Goal: Task Accomplishment & Management: Complete application form

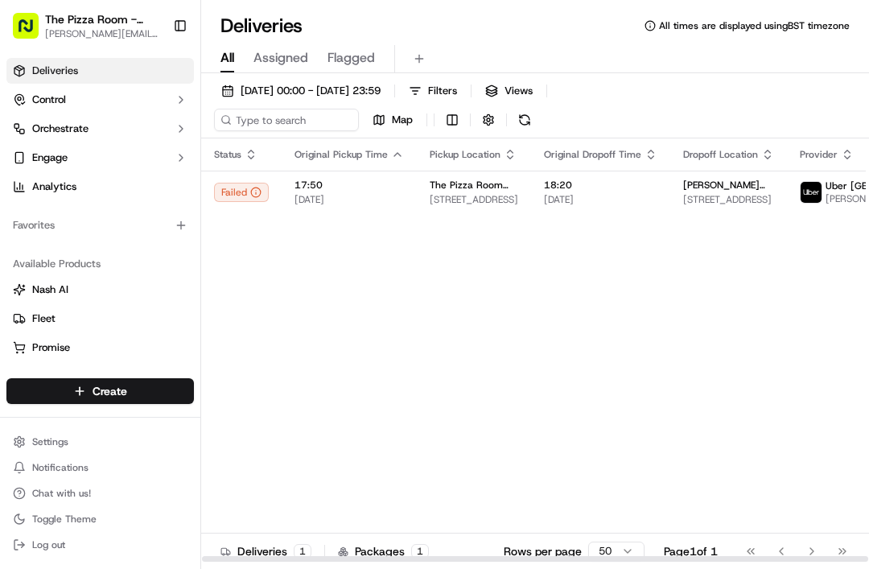
click at [800, 191] on img at bounding box center [810, 192] width 21 height 21
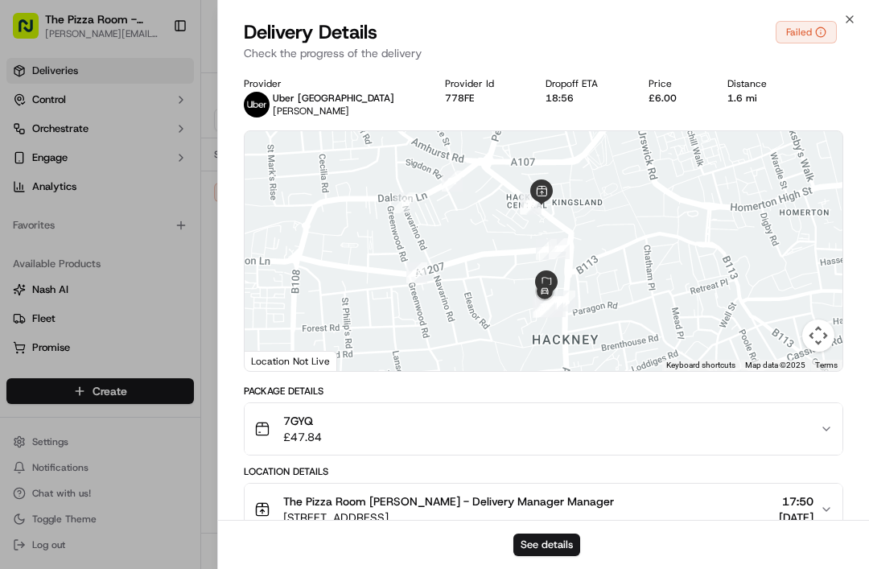
click at [263, 110] on img at bounding box center [257, 105] width 26 height 26
click at [798, 24] on div "Failed" at bounding box center [805, 32] width 61 height 23
click at [815, 31] on circle at bounding box center [820, 32] width 10 height 10
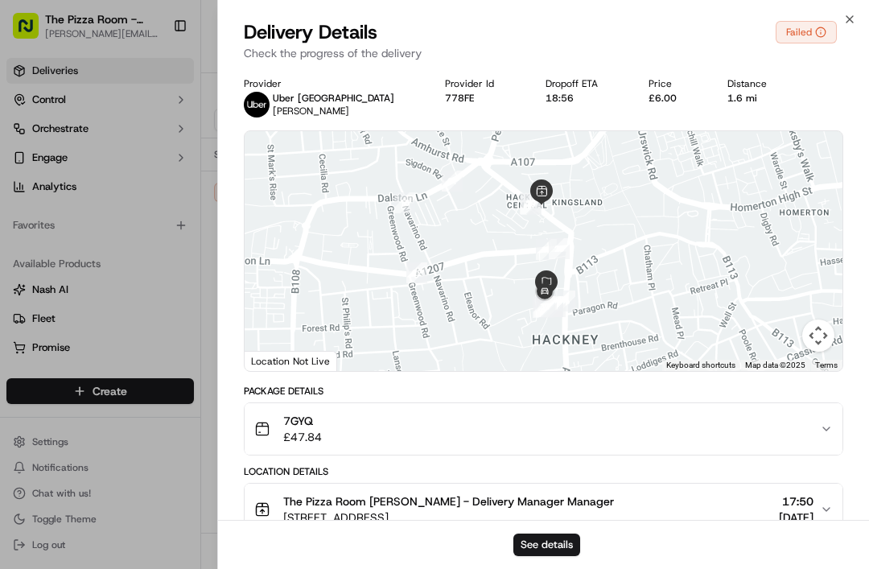
click at [804, 31] on div "Failed" at bounding box center [805, 32] width 61 height 23
click at [843, 27] on div "Delivery Details Failed Check the progress of the delivery" at bounding box center [543, 43] width 651 height 48
click at [848, 13] on icon "button" at bounding box center [849, 19] width 13 height 13
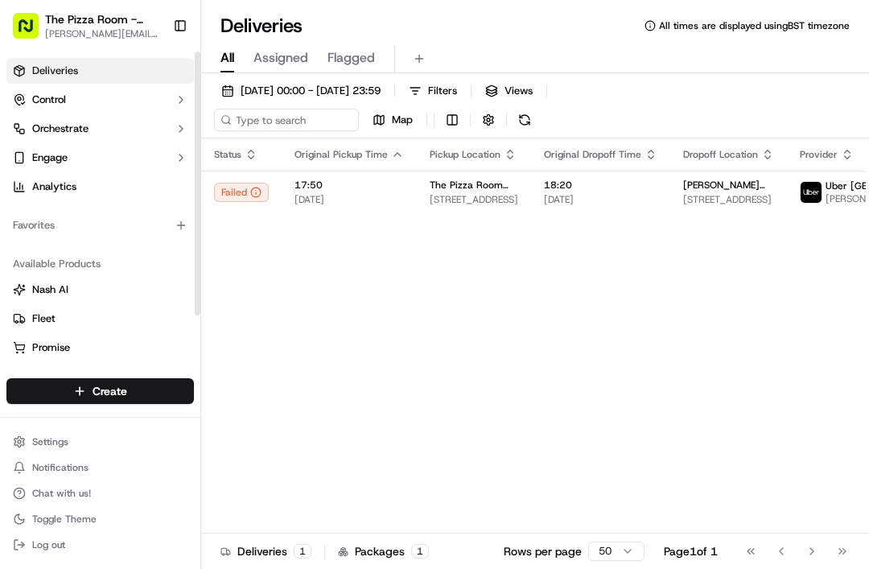
click at [62, 74] on span "Deliveries" at bounding box center [55, 71] width 46 height 14
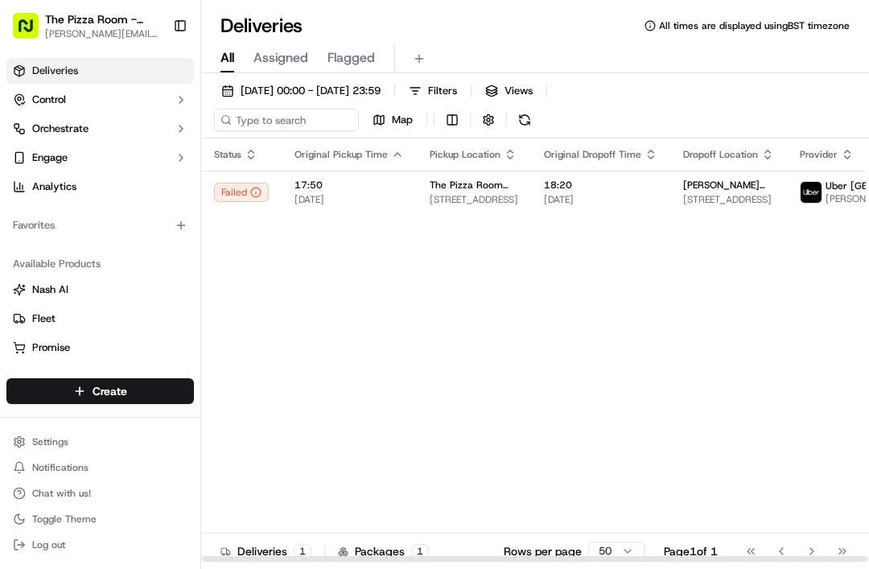
click at [825, 200] on span "[PERSON_NAME]" at bounding box center [885, 198] width 121 height 13
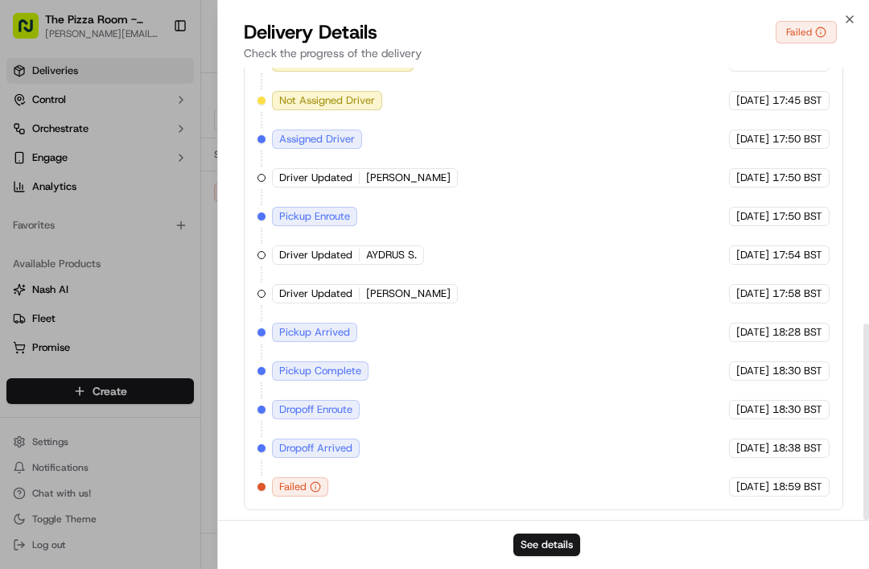
scroll to position [589, 0]
click at [544, 554] on button "See details" at bounding box center [546, 544] width 67 height 23
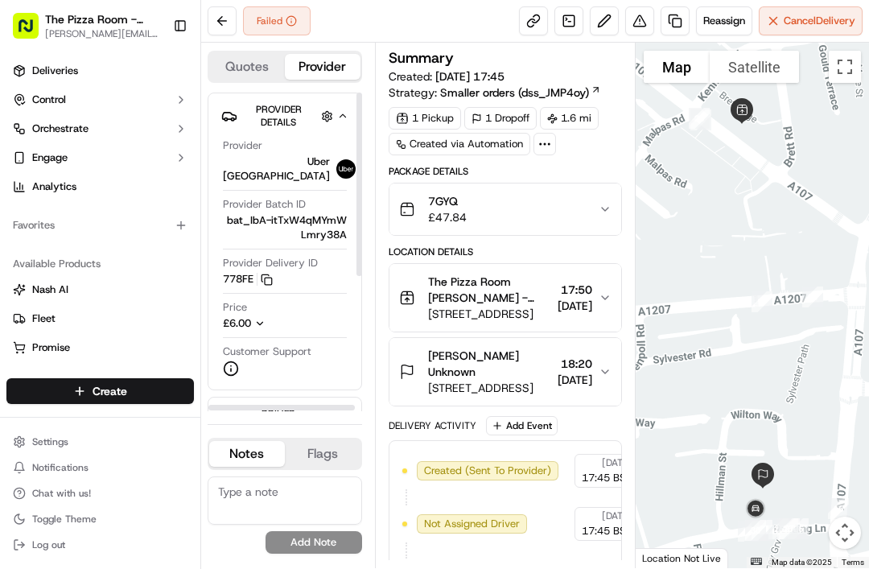
click at [300, 163] on div "Provider Uber UK" at bounding box center [285, 160] width 124 height 45
click at [336, 164] on img at bounding box center [345, 168] width 19 height 19
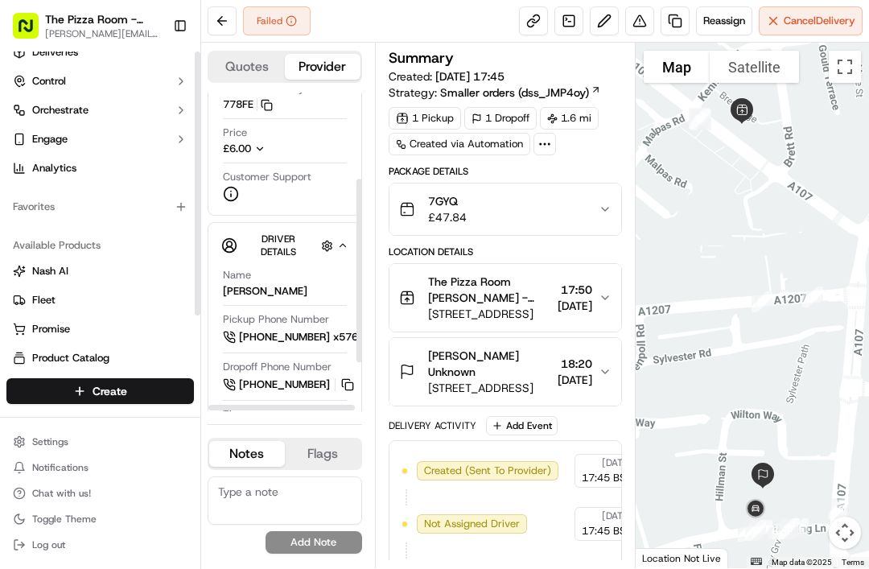
scroll to position [22, 0]
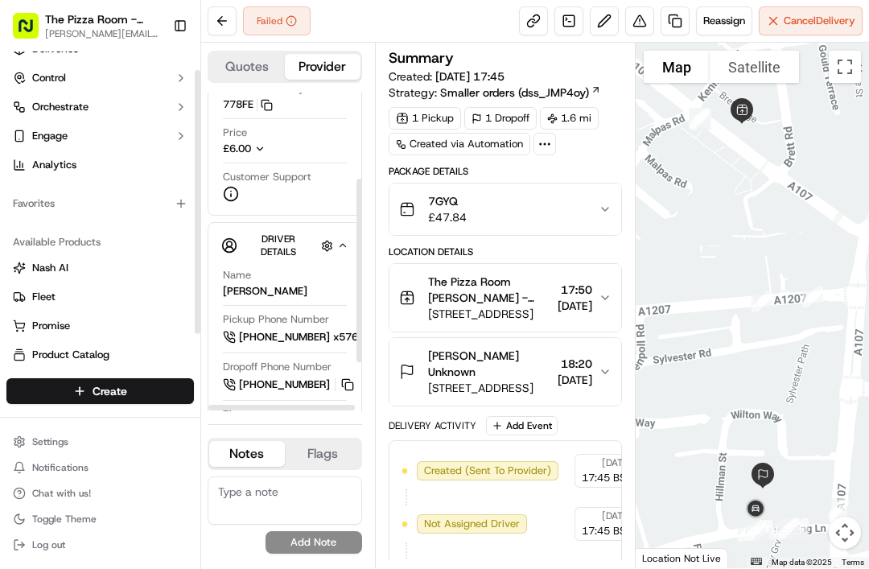
click at [592, 216] on div "7GYQ £47.84" at bounding box center [498, 209] width 199 height 32
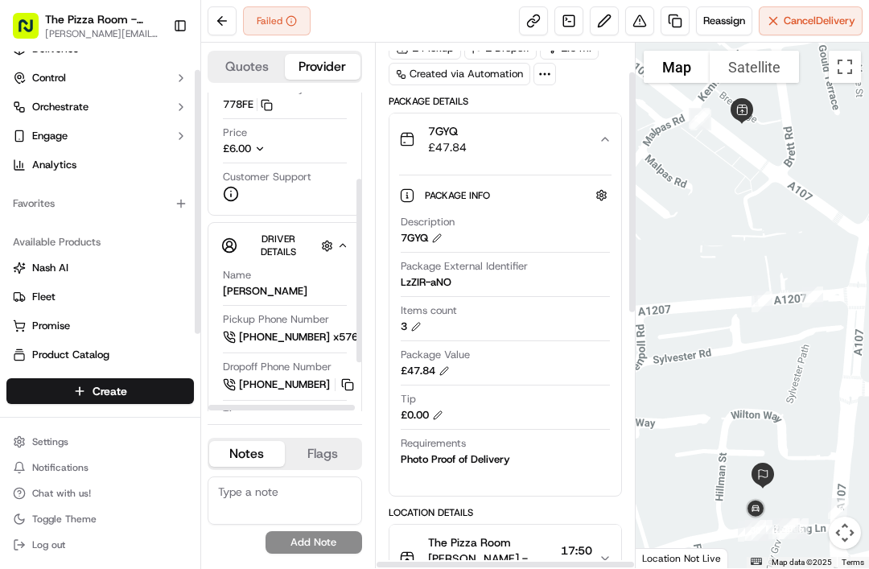
scroll to position [0, 0]
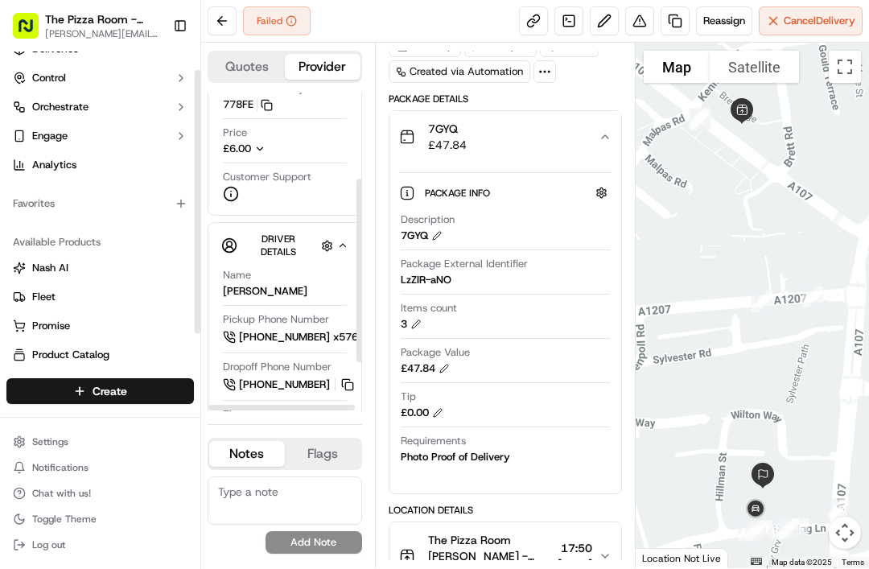
click at [220, 27] on button at bounding box center [221, 20] width 29 height 29
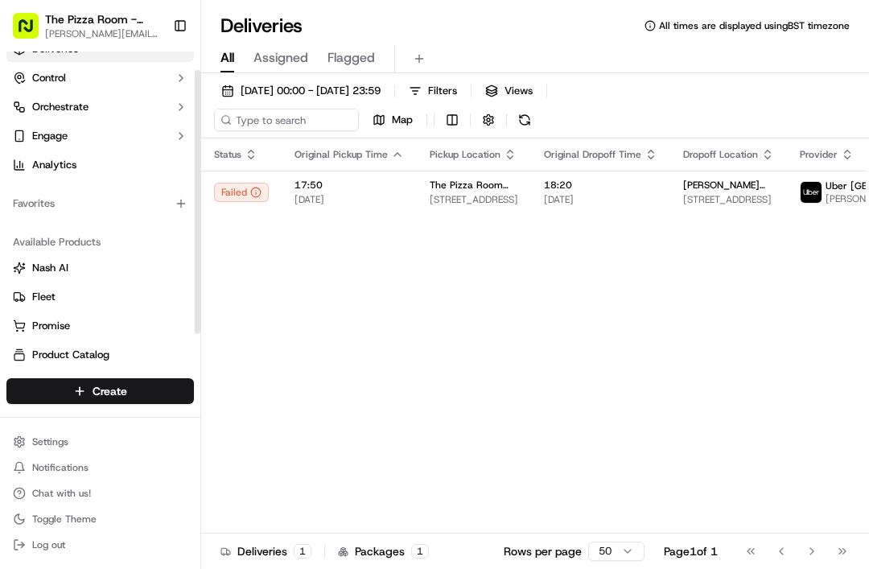
click at [240, 202] on div "Failed" at bounding box center [241, 192] width 55 height 19
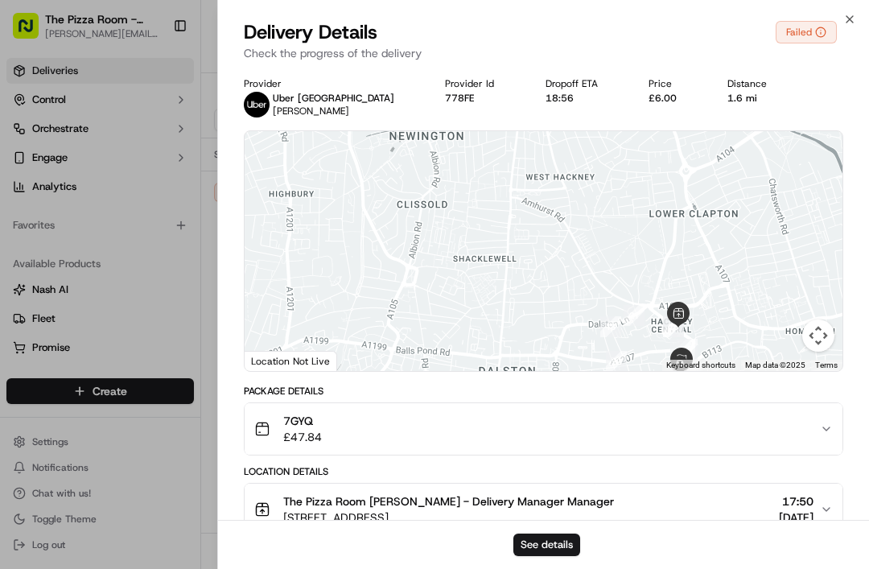
click at [856, 10] on div "Close Delivery Details Failed Check the progress of the delivery Provider Uber …" at bounding box center [542, 284] width 651 height 569
click at [844, 29] on div "Delivery Details Failed Check the progress of the delivery" at bounding box center [543, 43] width 651 height 48
click at [847, 18] on icon "button" at bounding box center [849, 19] width 13 height 13
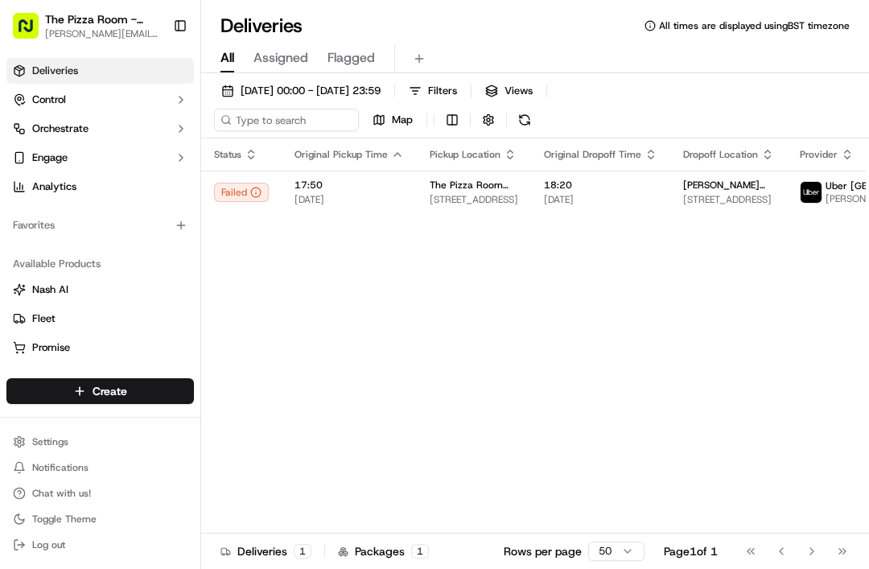
click at [49, 500] on button "Chat with us!" at bounding box center [99, 493] width 187 height 23
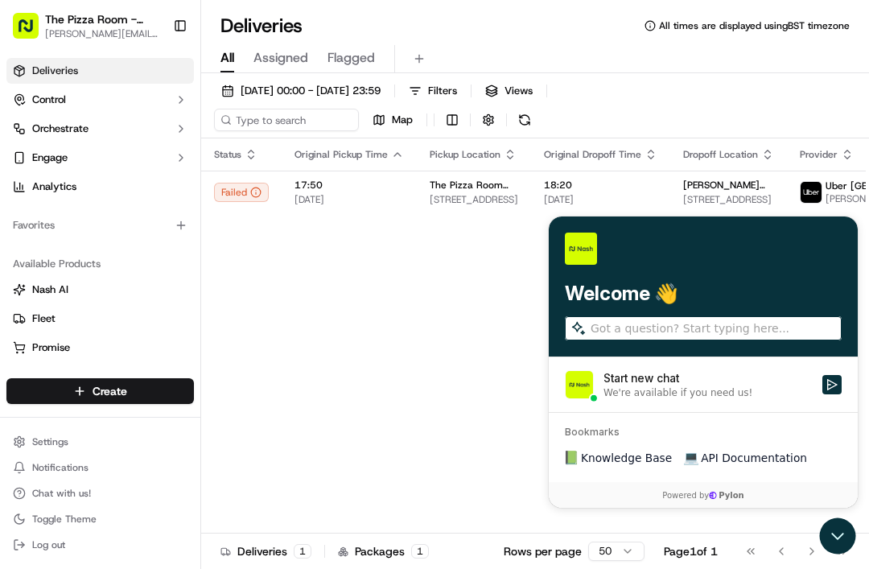
click at [847, 537] on icon "Open customer support" at bounding box center [837, 536] width 36 height 36
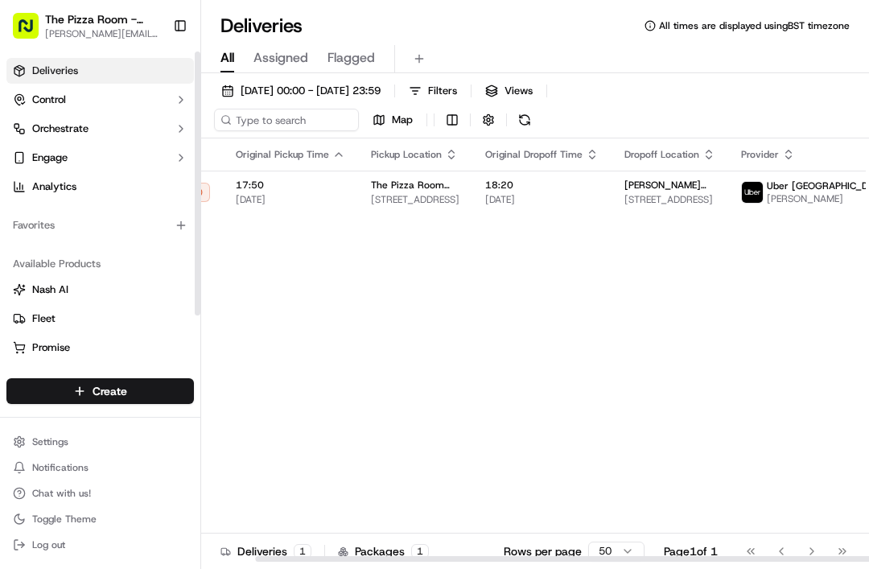
scroll to position [0, 58]
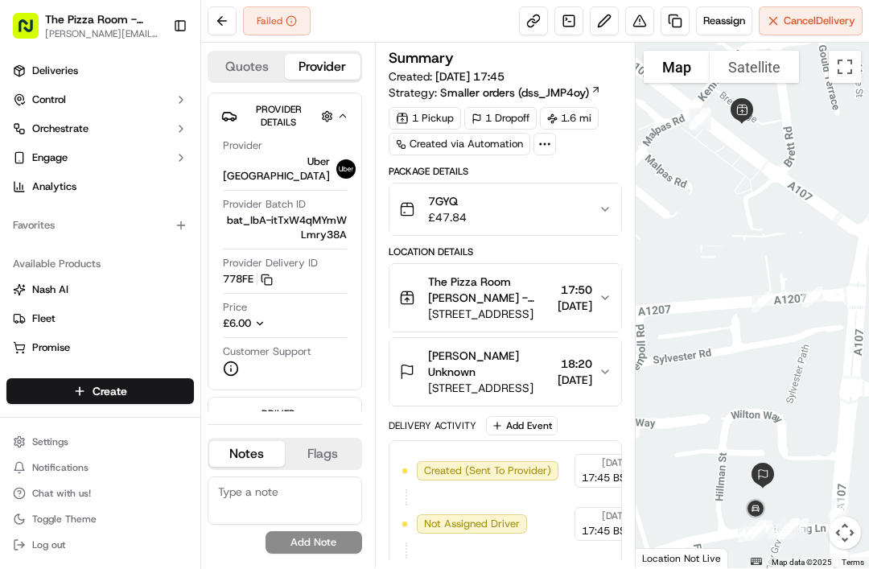
click at [565, 25] on link at bounding box center [568, 20] width 29 height 29
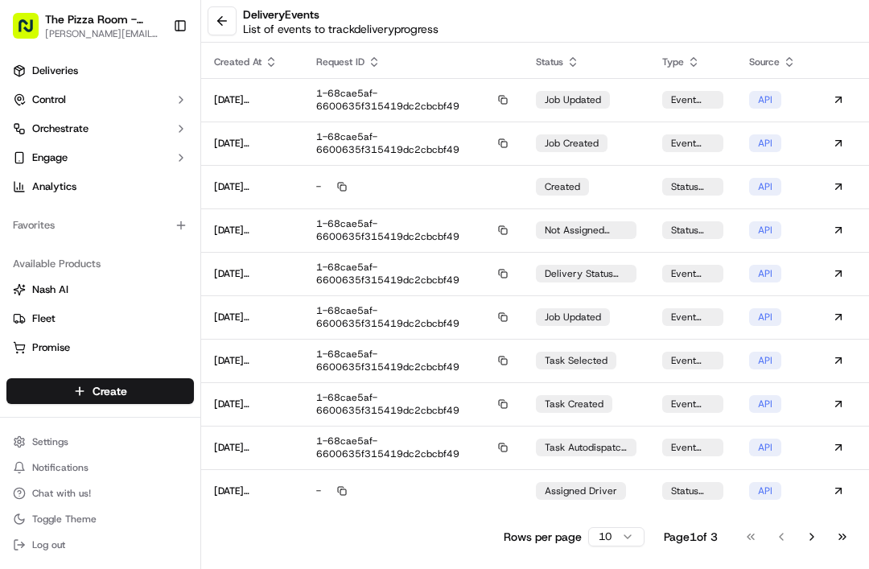
click at [226, 33] on button at bounding box center [221, 20] width 29 height 29
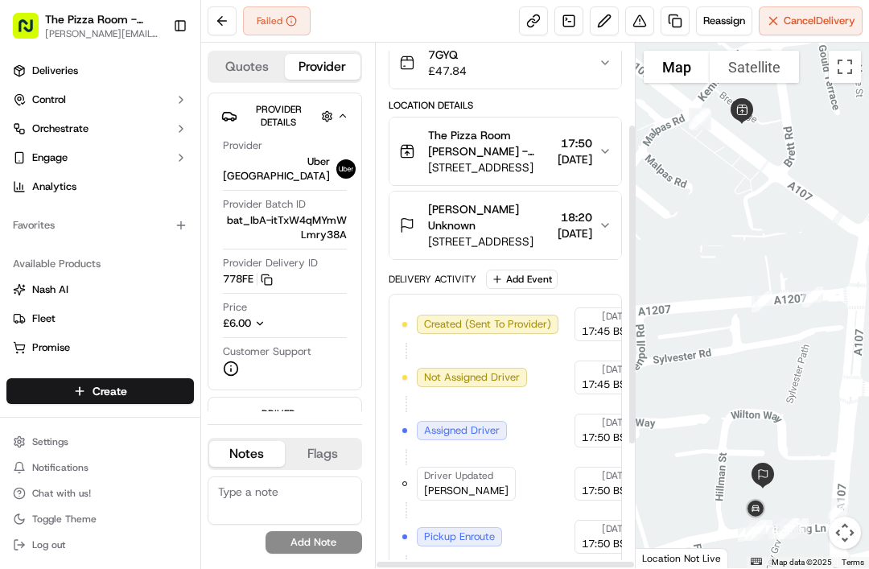
scroll to position [146, 0]
click at [237, 362] on circle at bounding box center [231, 369] width 14 height 14
click at [237, 360] on icon at bounding box center [231, 368] width 16 height 16
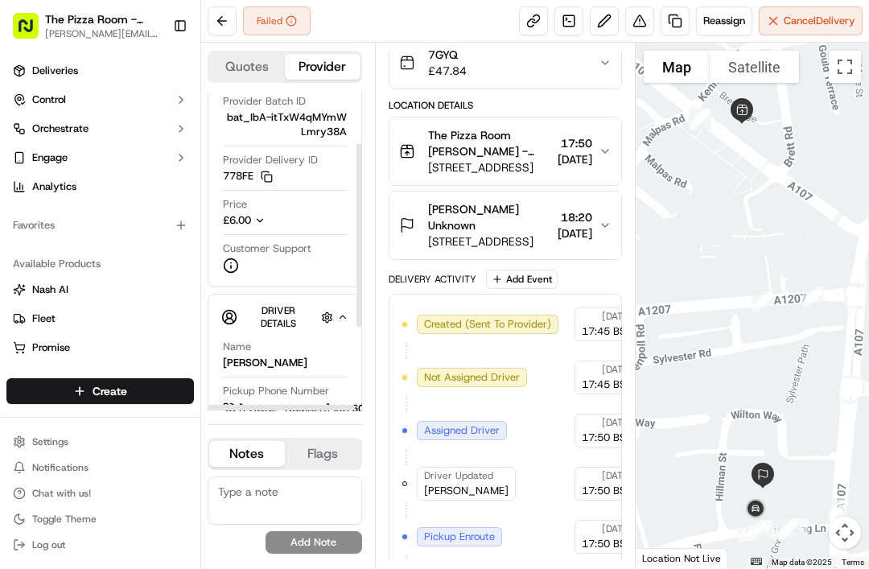
scroll to position [106, 0]
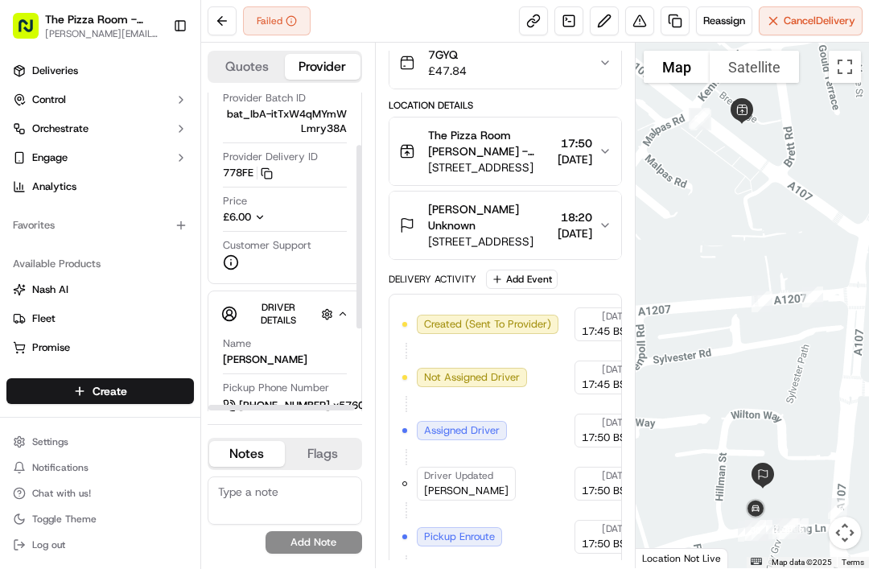
click at [238, 257] on icon at bounding box center [231, 262] width 16 height 16
click at [240, 259] on div "Customer Support" at bounding box center [285, 254] width 124 height 32
click at [238, 256] on circle at bounding box center [231, 263] width 14 height 14
click at [237, 256] on circle at bounding box center [231, 263] width 14 height 14
click at [260, 252] on div "Customer Support" at bounding box center [285, 254] width 124 height 32
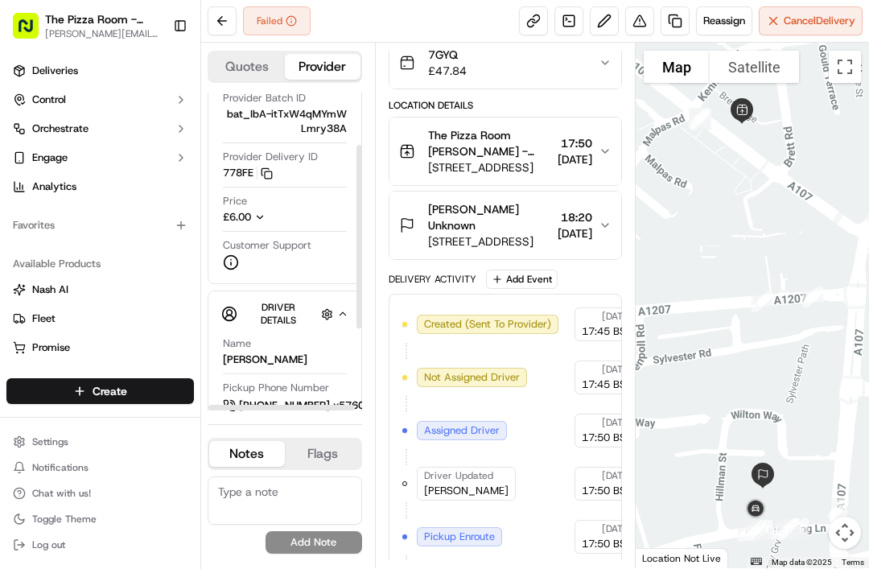
click at [254, 256] on div "Customer Support" at bounding box center [285, 254] width 124 height 32
click at [237, 256] on circle at bounding box center [231, 263] width 14 height 14
click at [239, 257] on div "Customer Support" at bounding box center [285, 254] width 124 height 32
click at [230, 259] on circle at bounding box center [231, 263] width 14 height 14
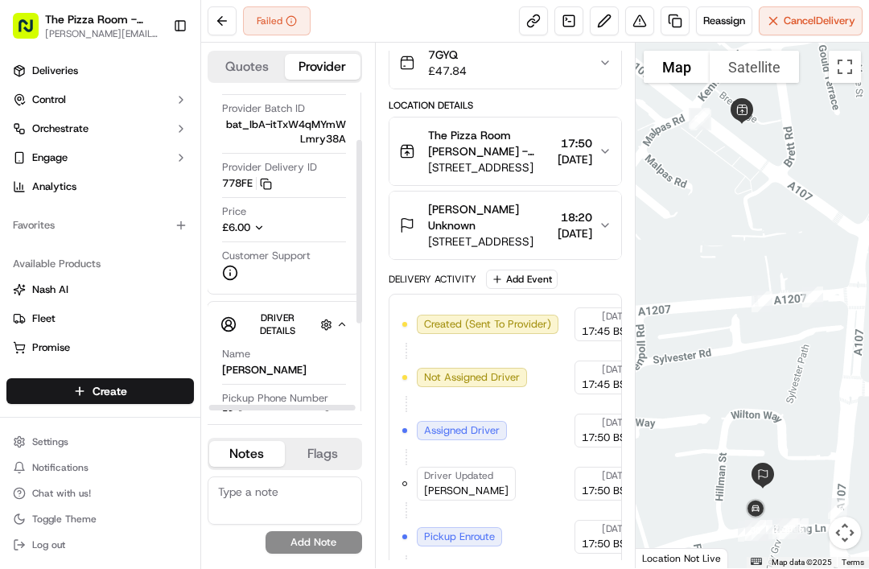
scroll to position [96, 3]
click at [224, 266] on circle at bounding box center [228, 273] width 14 height 14
click at [232, 265] on icon at bounding box center [228, 273] width 16 height 16
click at [274, 250] on span "Customer Support" at bounding box center [264, 255] width 88 height 14
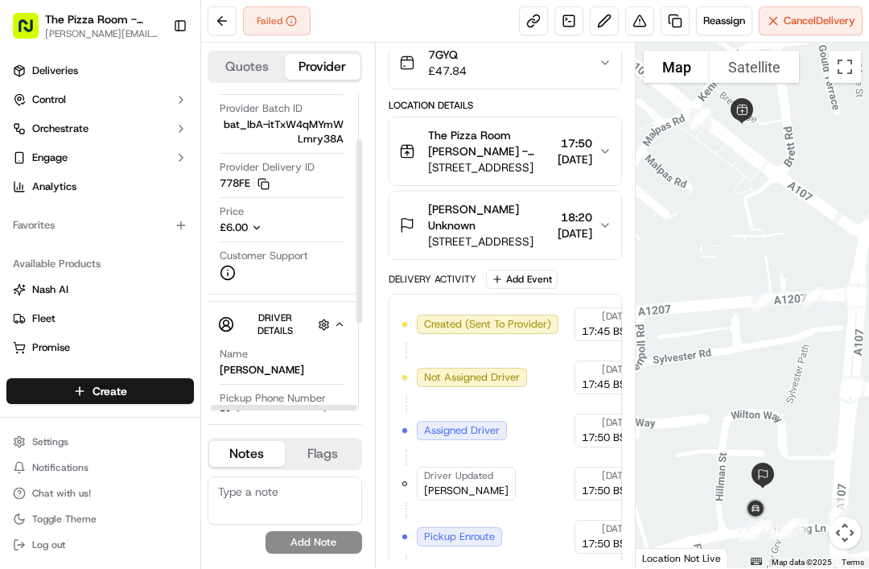
click at [274, 249] on span "Customer Support" at bounding box center [264, 255] width 88 height 14
click at [287, 257] on div "Customer Support" at bounding box center [282, 264] width 124 height 32
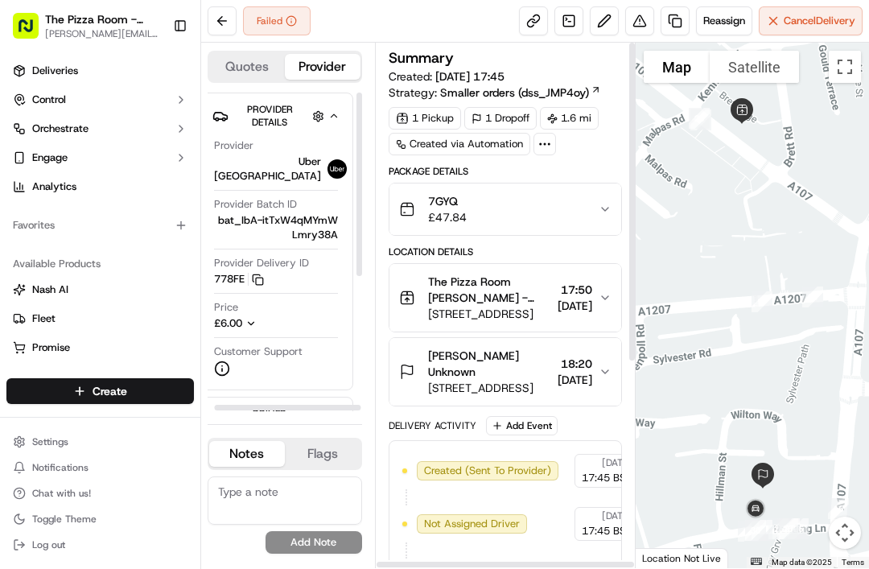
scroll to position [0, 0]
click at [546, 139] on icon at bounding box center [544, 144] width 14 height 14
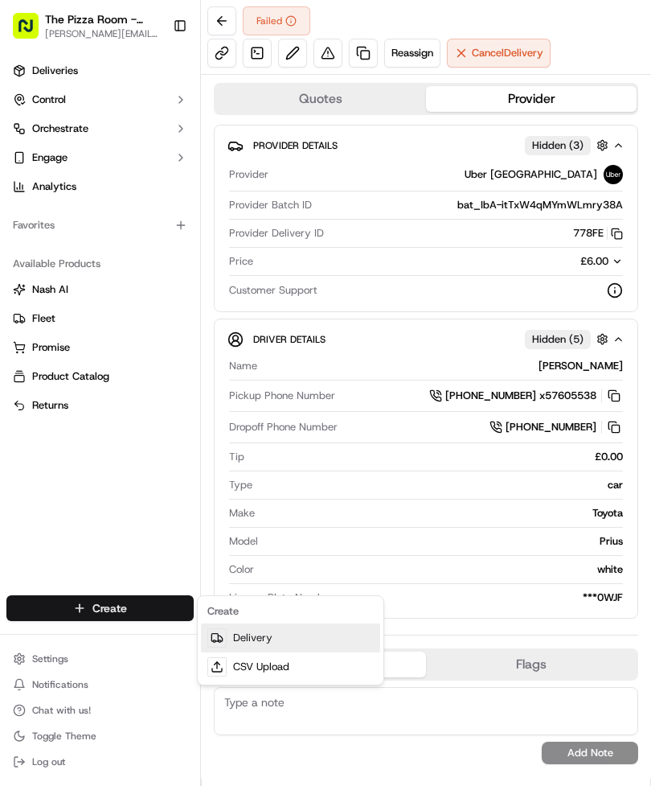
click at [266, 568] on link "Delivery" at bounding box center [290, 637] width 179 height 29
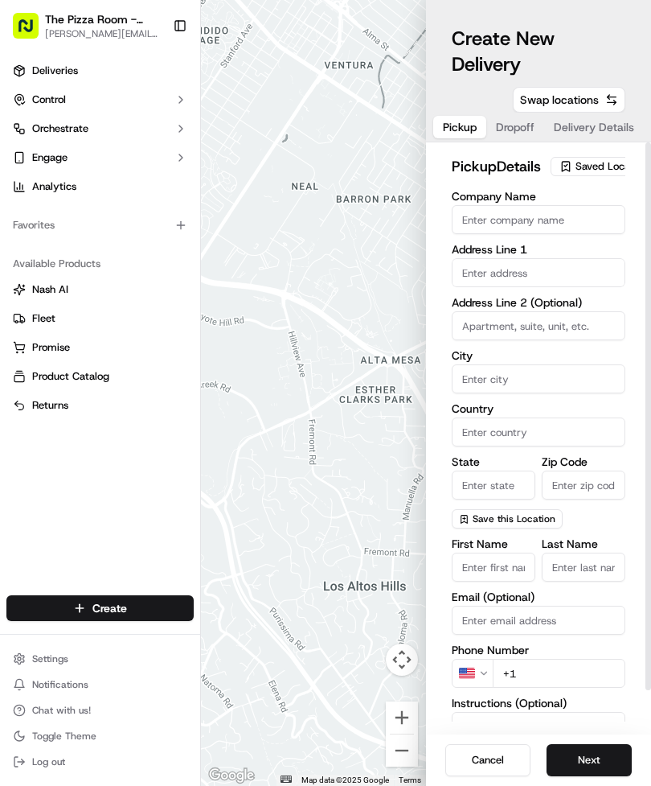
click at [80, 311] on link "Fleet" at bounding box center [100, 318] width 175 height 14
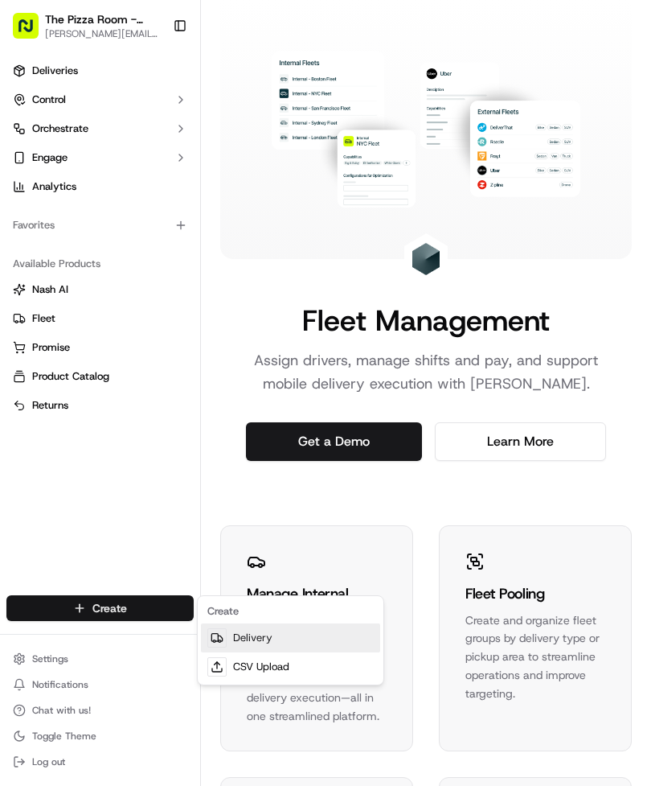
click at [281, 568] on link "Delivery" at bounding box center [290, 637] width 179 height 29
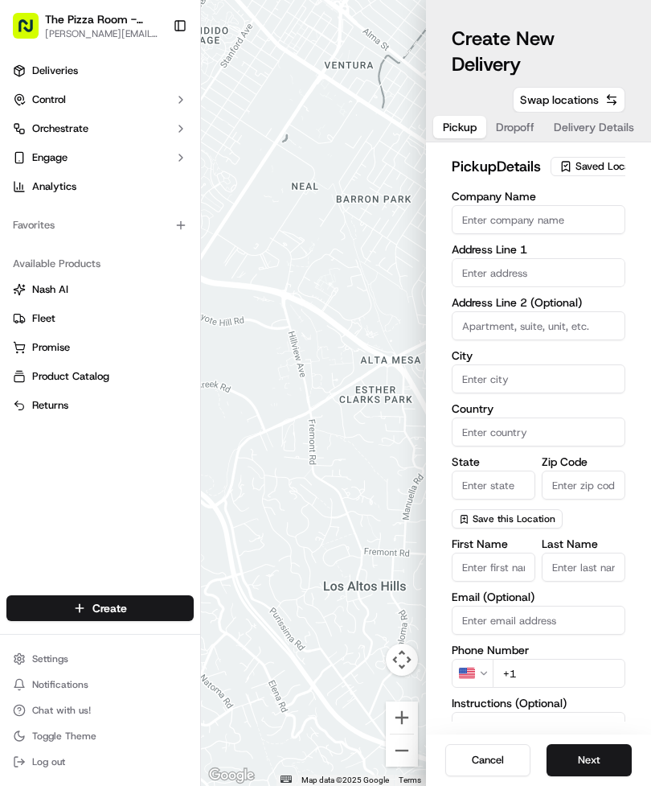
click at [554, 234] on input "Company Name" at bounding box center [539, 219] width 174 height 29
click at [498, 234] on input "Company Name" at bounding box center [539, 219] width 174 height 29
click at [578, 234] on input "Company Name" at bounding box center [539, 219] width 174 height 29
click at [540, 296] on div "Company Name Address Line 1 Address Line 2 (Optional) City Country State Zip Co…" at bounding box center [539, 360] width 174 height 338
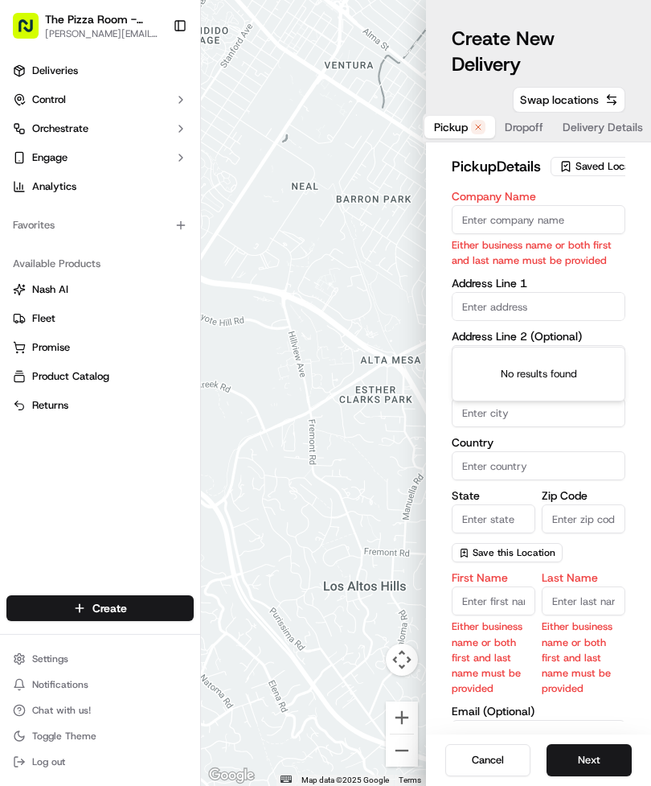
click at [571, 228] on input "Company Name" at bounding box center [539, 219] width 174 height 29
click at [584, 174] on span "Saved Location" at bounding box center [612, 166] width 72 height 14
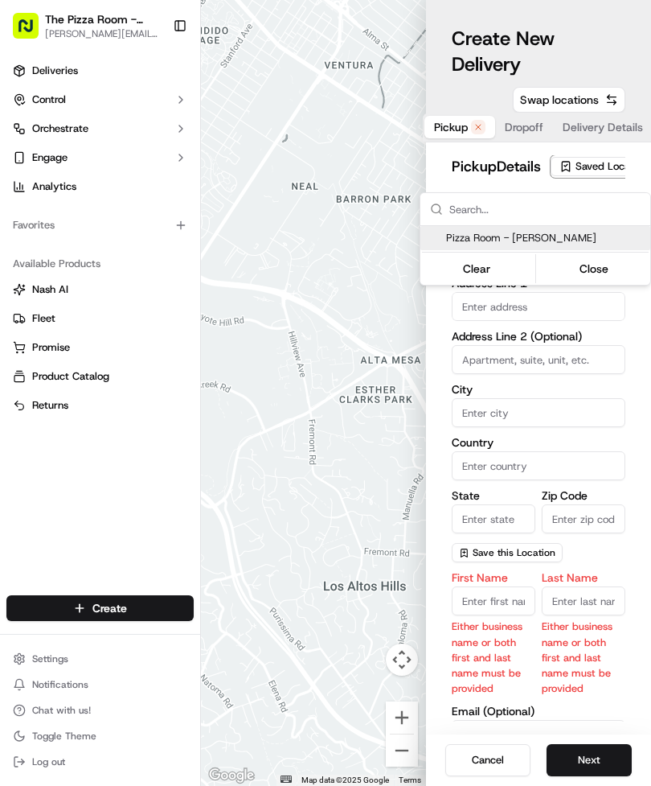
click at [535, 241] on span "Pizza Room - Hackney" at bounding box center [545, 238] width 198 height 14
type input "Pizza Room - Hackney"
type input "London"
type input "GB"
type input "England"
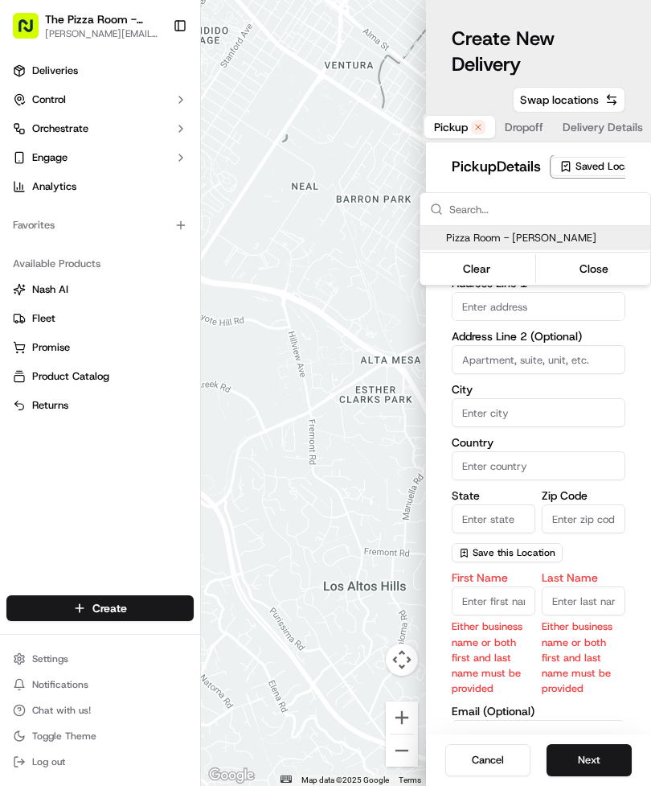
type input "E8 1JN"
type input "+44 20 8985 1245"
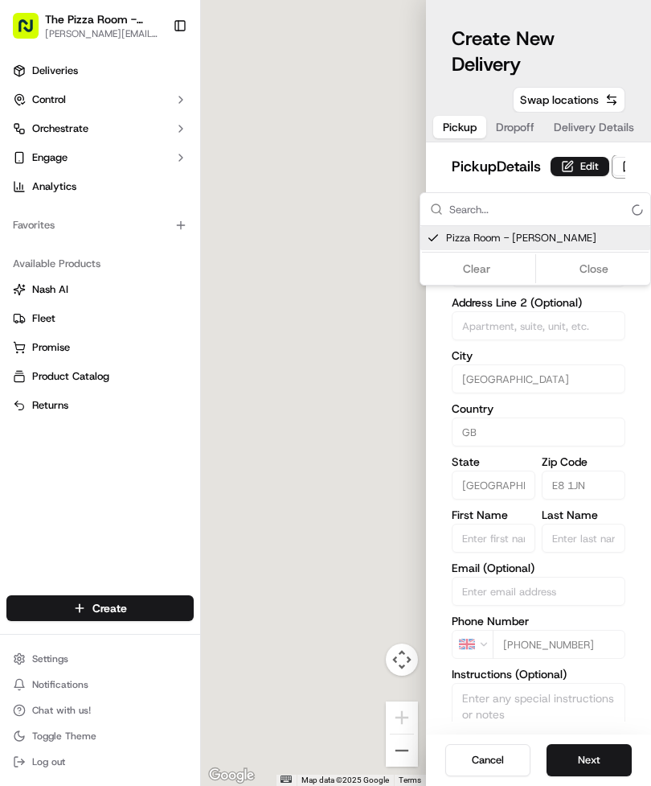
type input "30 Amhurst Rd"
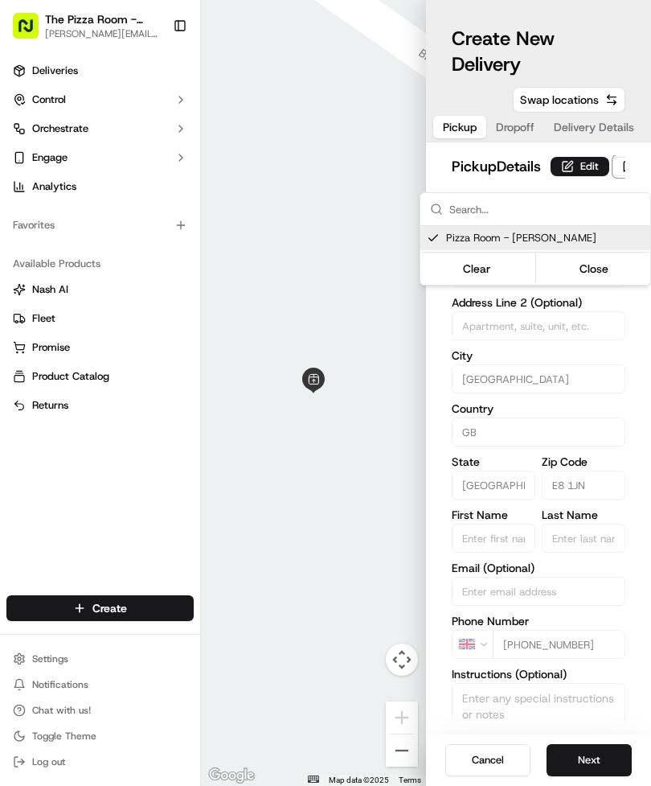
click at [565, 384] on html "The Pizza Room - Hackney hackney@thepizzaroom.co.uk Toggle Sidebar Deliveries C…" at bounding box center [325, 393] width 651 height 786
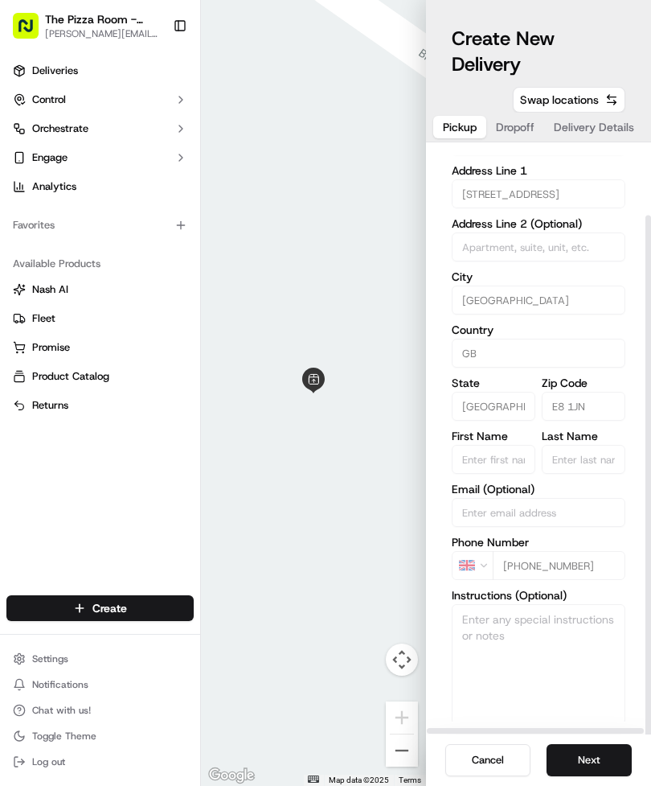
scroll to position [51, 0]
click at [598, 568] on button "Next" at bounding box center [589, 760] width 85 height 32
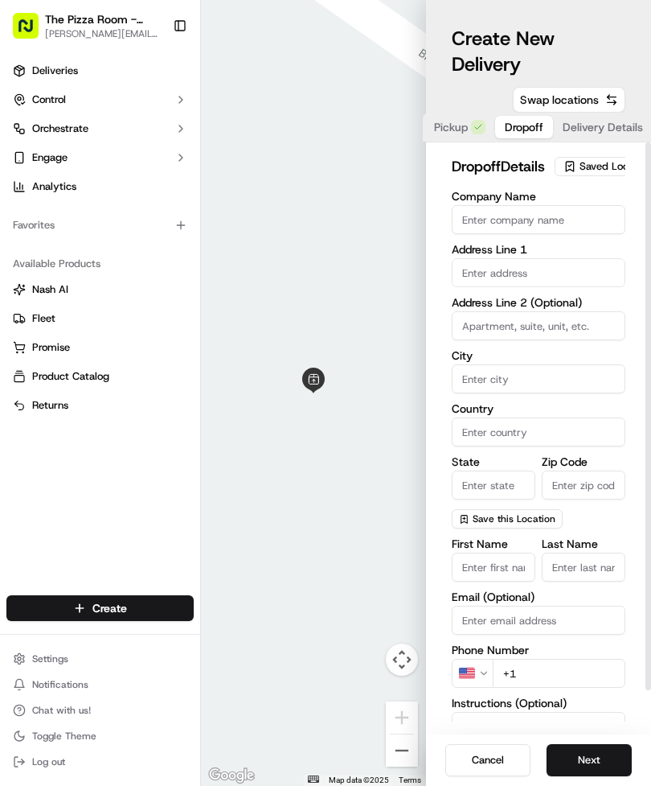
scroll to position [0, 0]
click at [48, 154] on span "Engage" at bounding box center [49, 157] width 35 height 14
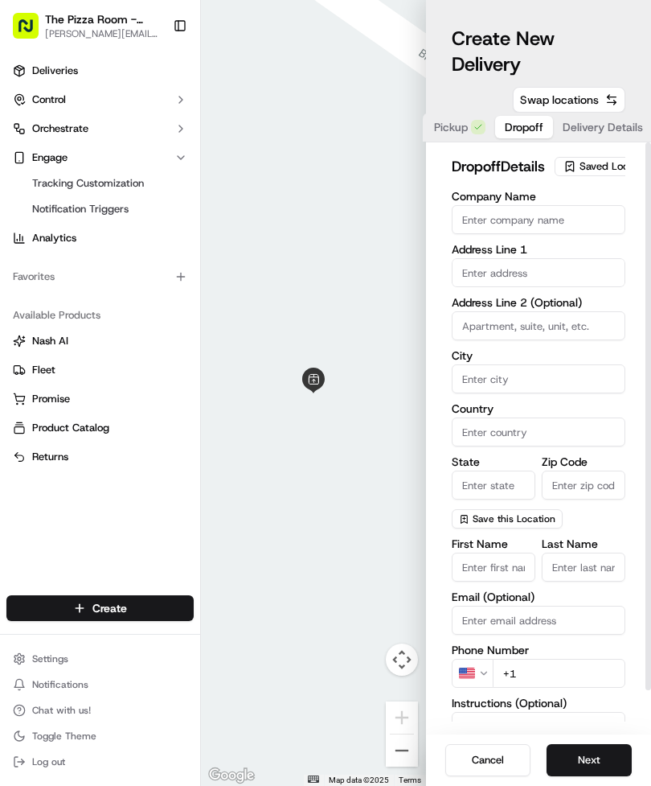
click at [62, 68] on span "Deliveries" at bounding box center [55, 71] width 46 height 14
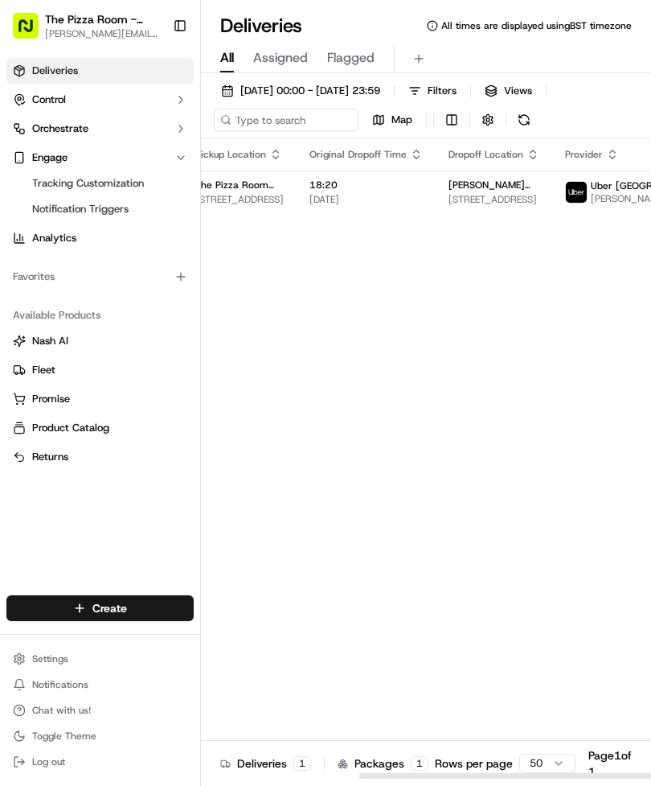
scroll to position [0, 231]
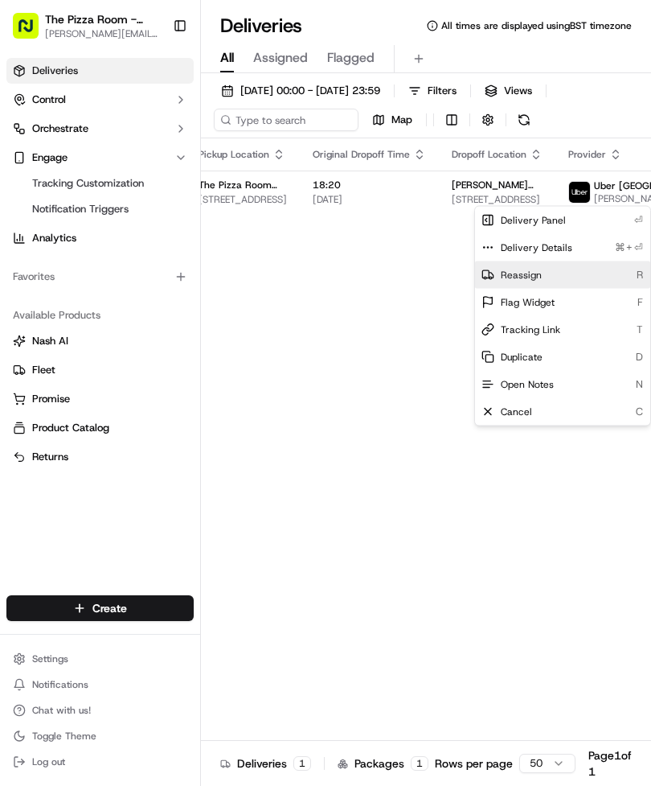
click at [536, 274] on span "Reassign" at bounding box center [521, 275] width 41 height 13
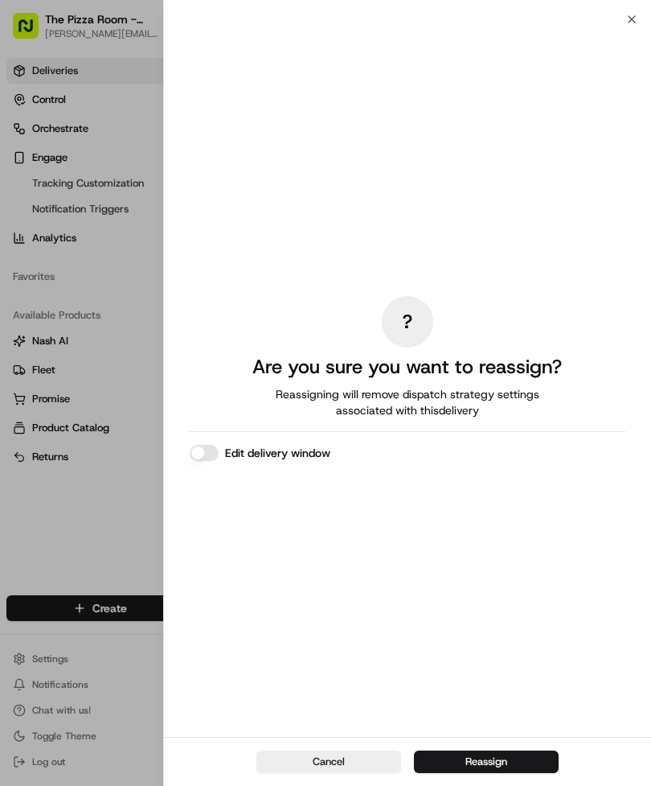
click at [630, 18] on icon "button" at bounding box center [632, 19] width 13 height 13
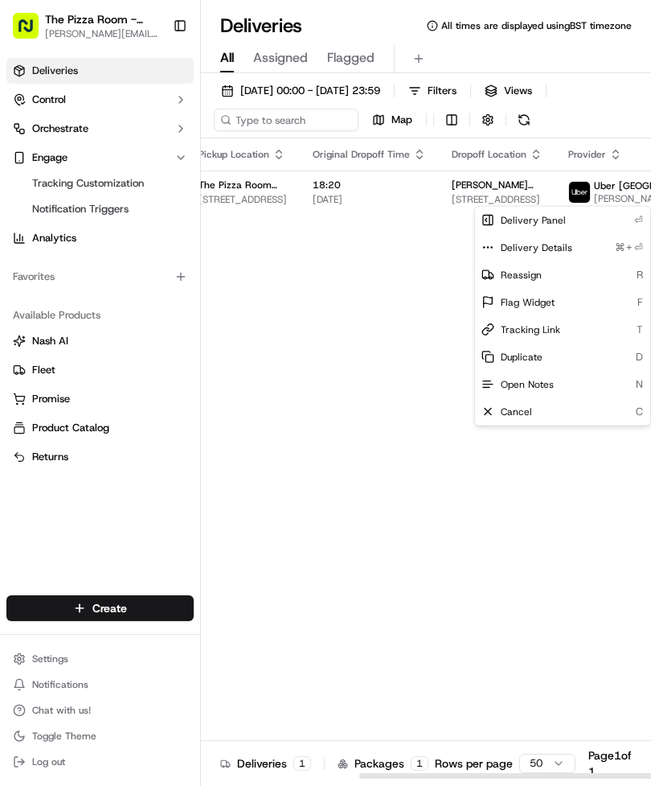
click at [460, 526] on div "Status Original Pickup Time Pickup Location Original Dropoff Time Dropoff Locat…" at bounding box center [379, 458] width 818 height 641
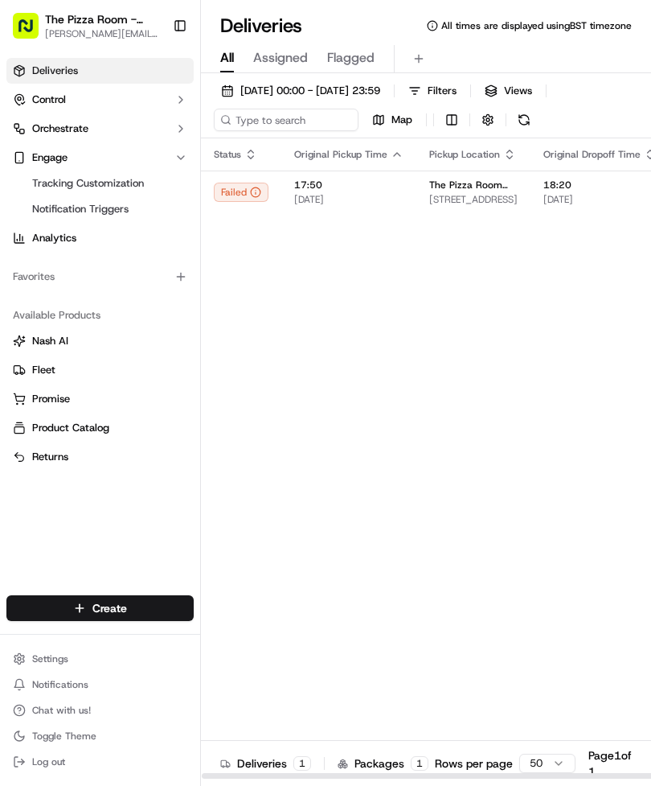
scroll to position [0, 0]
click at [325, 568] on div "Deliveries 1 Packages 1 Rows per page 50 Page 1 of 1 Go to first page Go to pre…" at bounding box center [458, 763] width 515 height 46
